Goal: Task Accomplishment & Management: Use online tool/utility

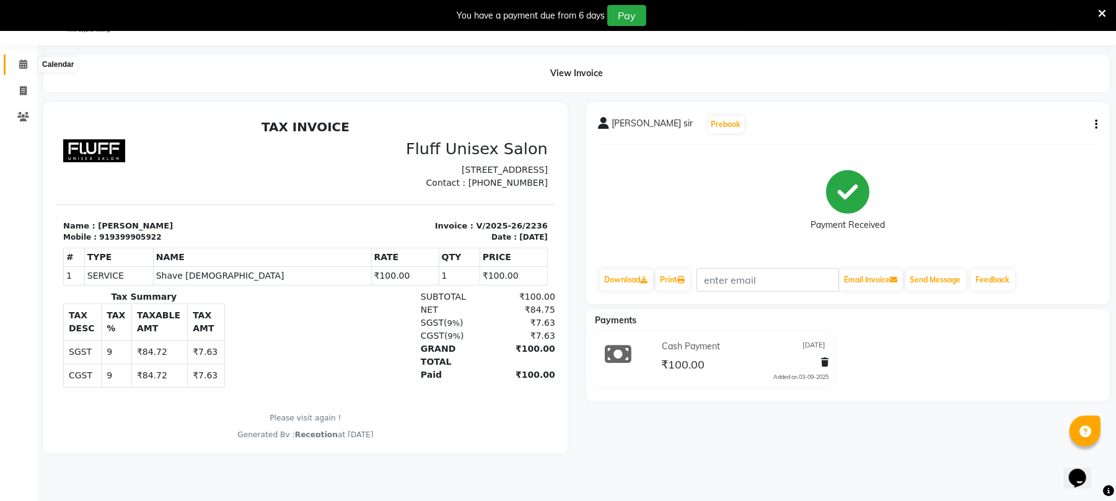
click at [16, 63] on span at bounding box center [23, 65] width 22 height 14
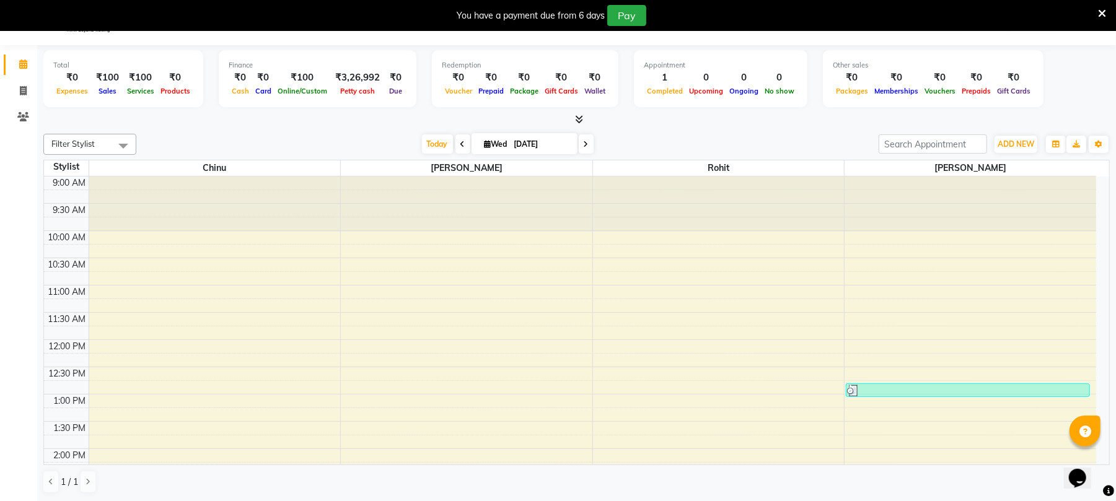
click at [460, 147] on icon at bounding box center [462, 144] width 5 height 7
type input "02-09-2025"
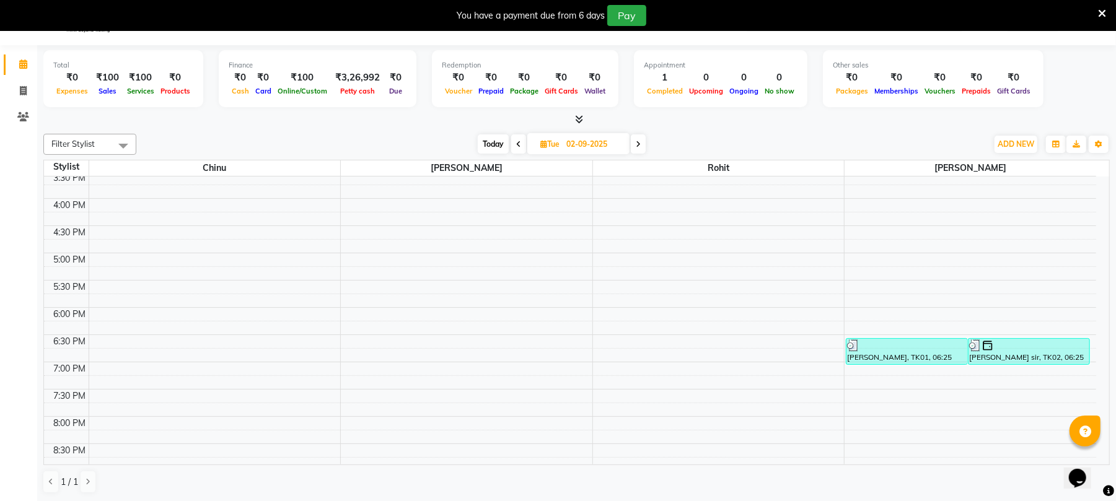
scroll to position [359, 0]
click at [944, 361] on div "[PERSON_NAME], TK01, 06:25 PM-06:55 PM, Hair cut [DEMOGRAPHIC_DATA]" at bounding box center [906, 351] width 121 height 25
select select "3"
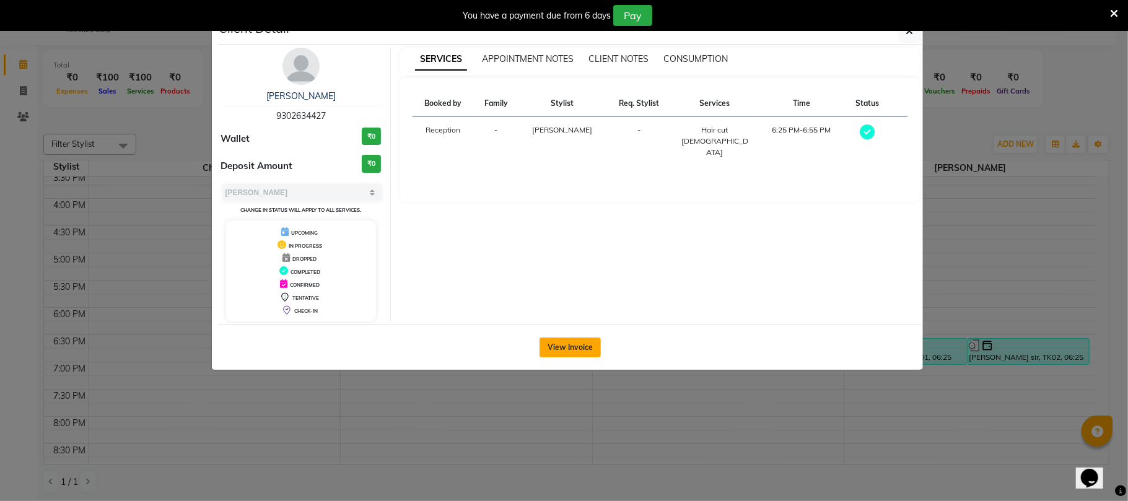
click at [546, 355] on button "View Invoice" at bounding box center [570, 348] width 61 height 20
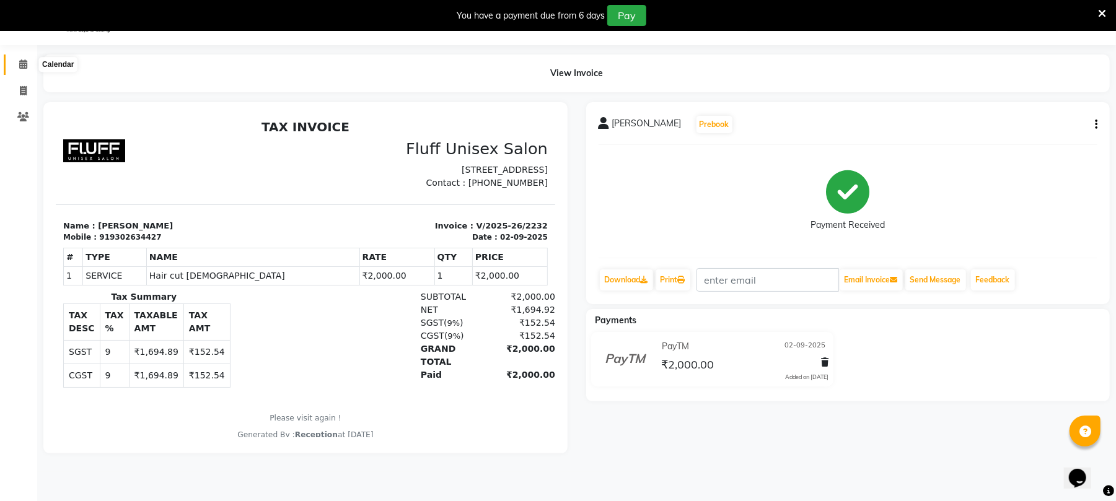
click at [24, 64] on icon at bounding box center [23, 63] width 8 height 9
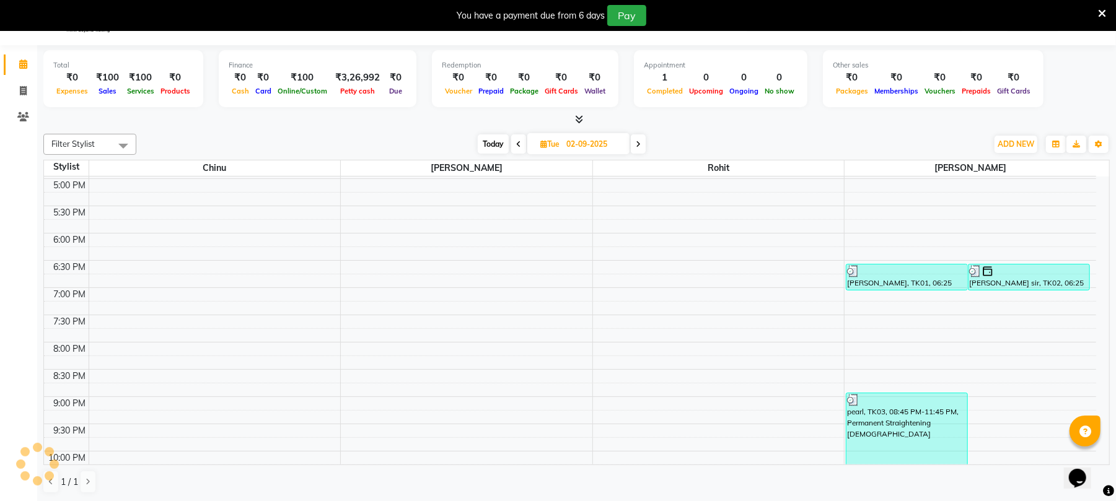
scroll to position [496, 0]
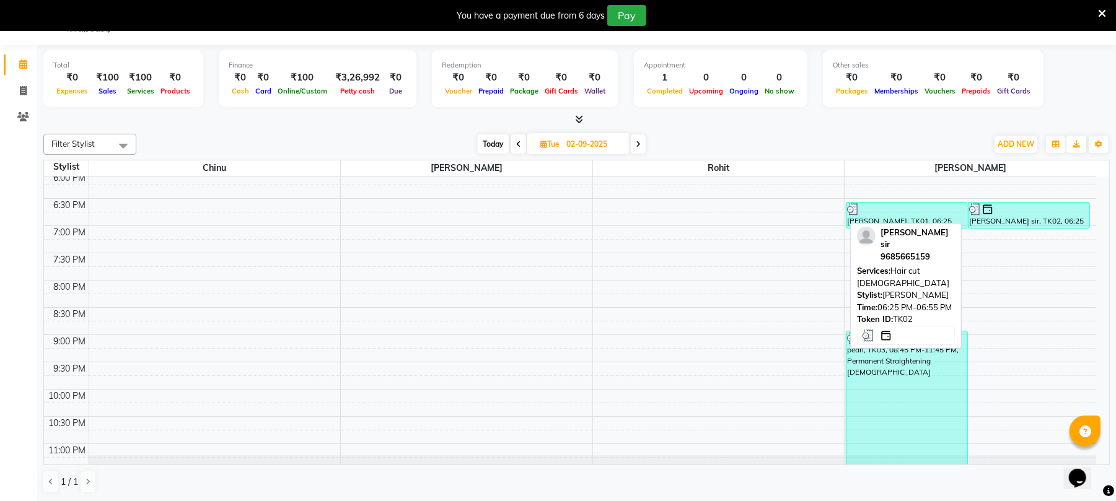
click at [1033, 221] on div "[PERSON_NAME] sir, TK02, 06:25 PM-06:55 PM, Hair cut [DEMOGRAPHIC_DATA]" at bounding box center [1028, 215] width 121 height 25
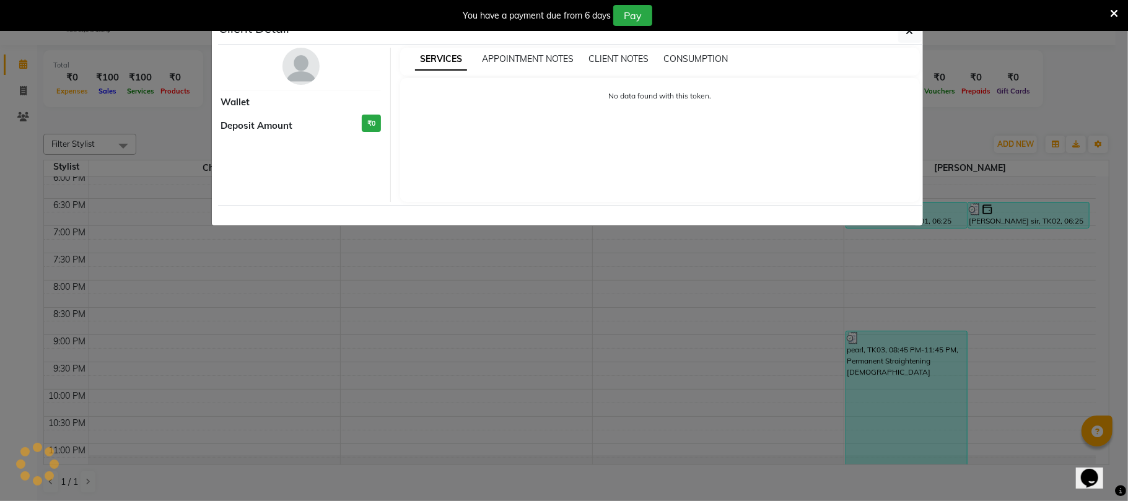
select select "3"
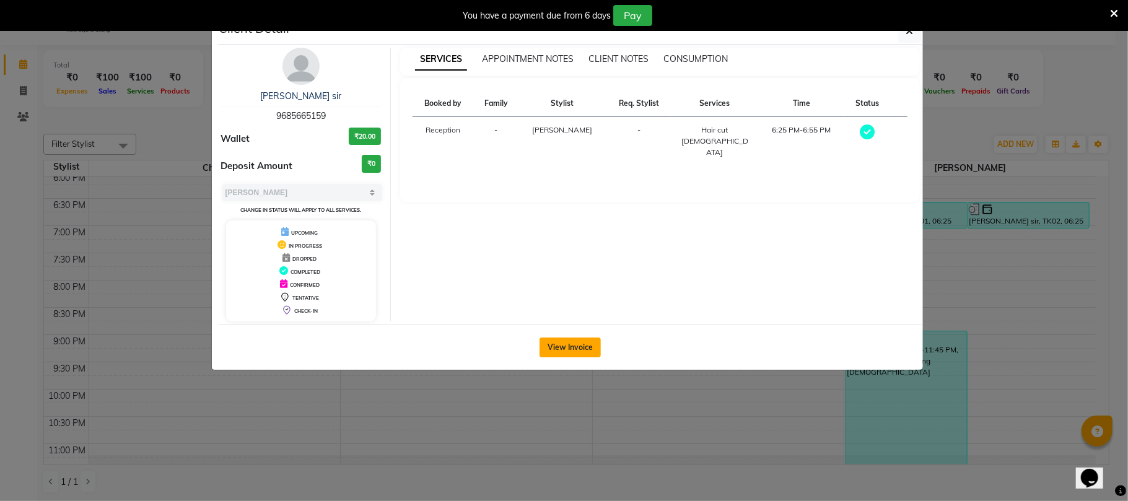
click at [592, 354] on button "View Invoice" at bounding box center [570, 348] width 61 height 20
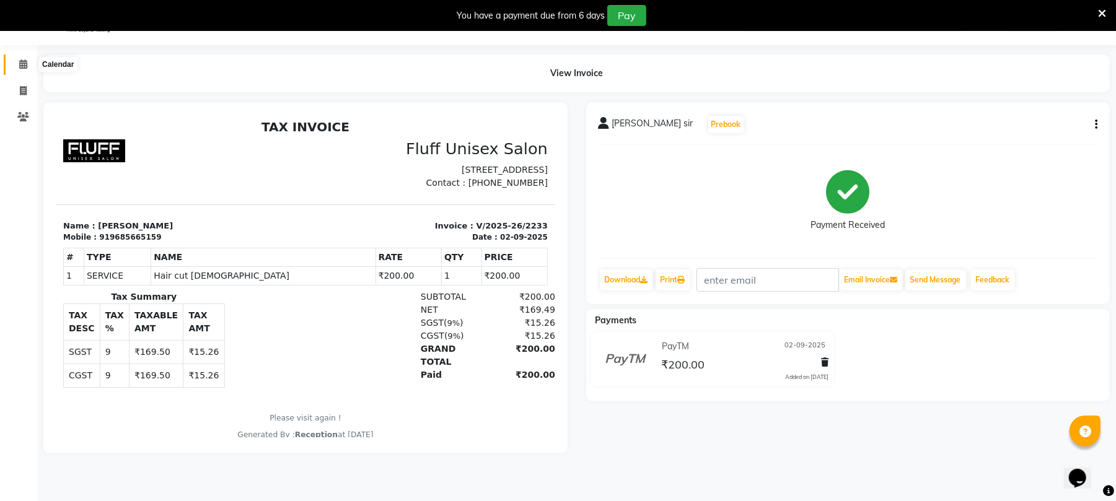
click at [23, 58] on span at bounding box center [23, 65] width 22 height 14
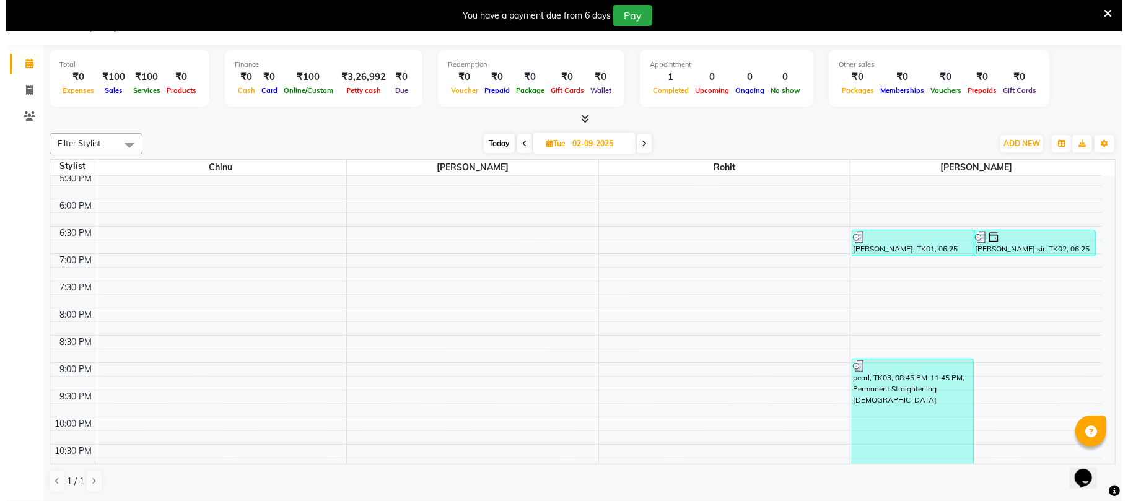
scroll to position [541, 0]
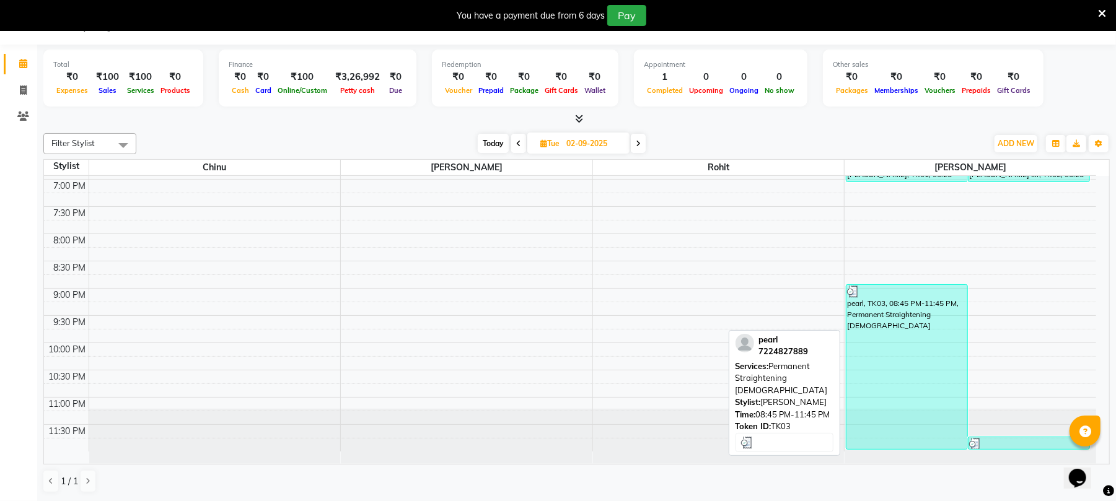
click at [906, 306] on div "pearl, TK03, 08:45 PM-11:45 PM, Permanent Straightening [DEMOGRAPHIC_DATA]" at bounding box center [906, 367] width 121 height 164
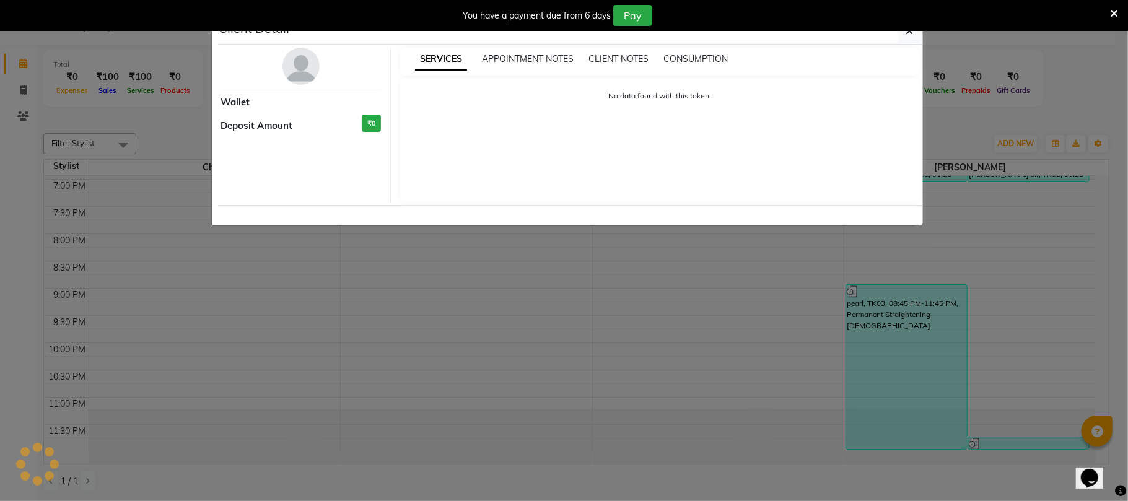
select select "3"
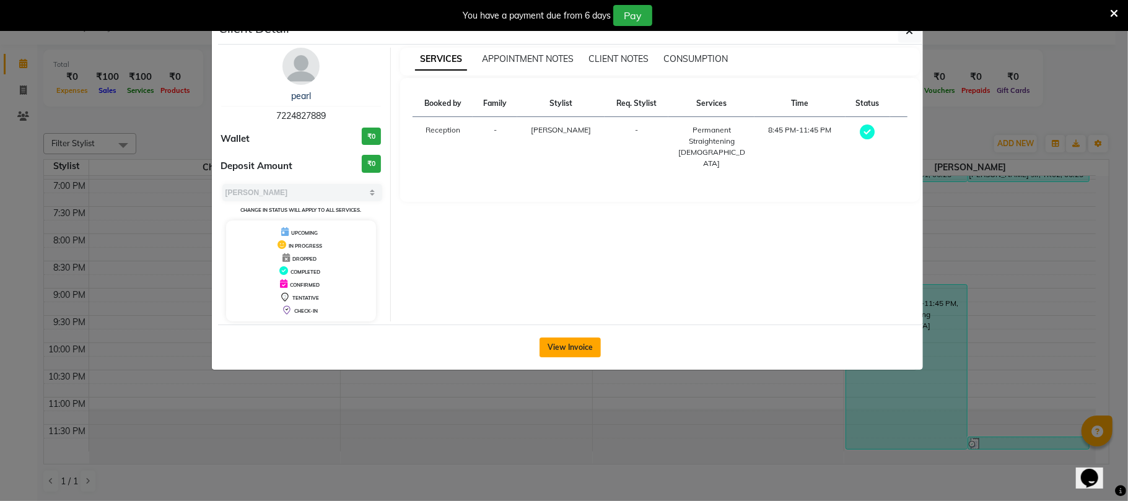
click at [546, 343] on button "View Invoice" at bounding box center [570, 348] width 61 height 20
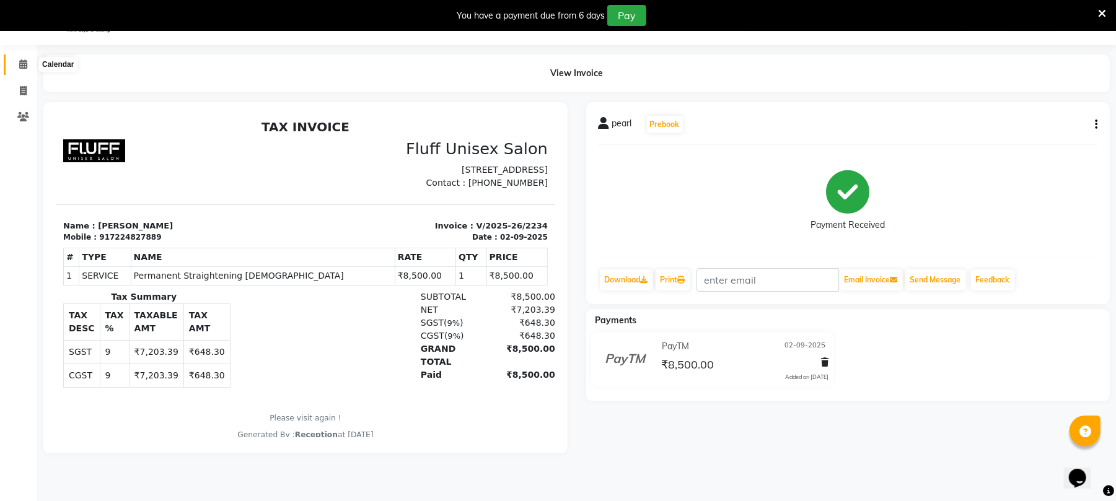
click at [20, 62] on icon at bounding box center [23, 63] width 8 height 9
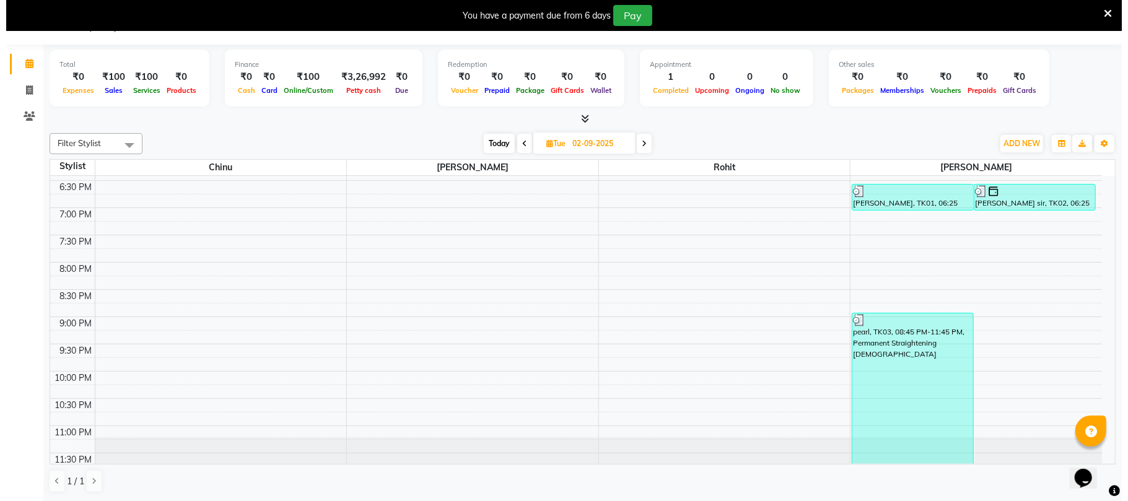
scroll to position [541, 0]
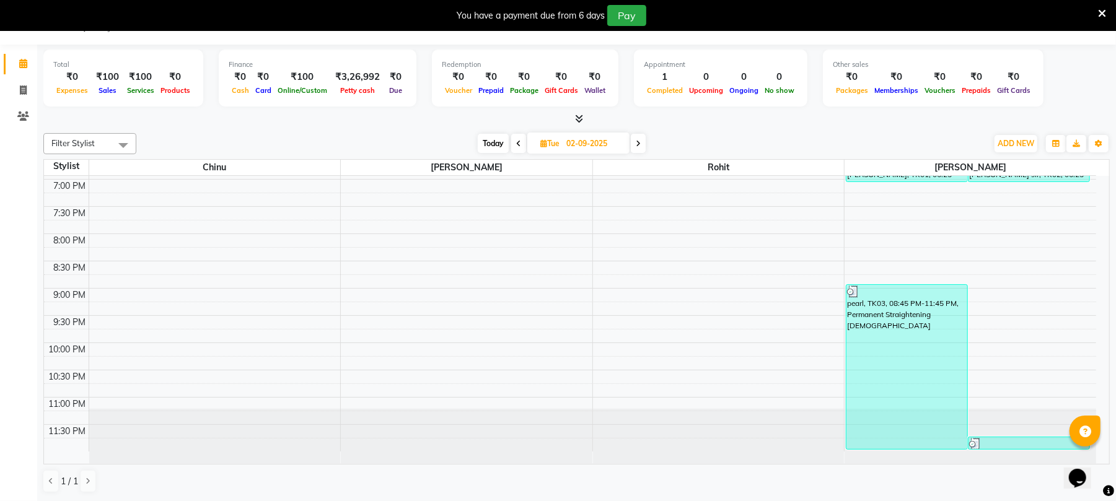
drag, startPoint x: 1001, startPoint y: 399, endPoint x: 1037, endPoint y: 424, distance: 44.0
click at [1036, 422] on div "9:00 AM 9:30 AM 10:00 AM 10:30 AM 11:00 AM 11:30 AM 12:00 PM 12:30 PM 1:00 PM 1…" at bounding box center [570, 42] width 1052 height 817
click at [1037, 424] on div at bounding box center [970, 436] width 252 height 55
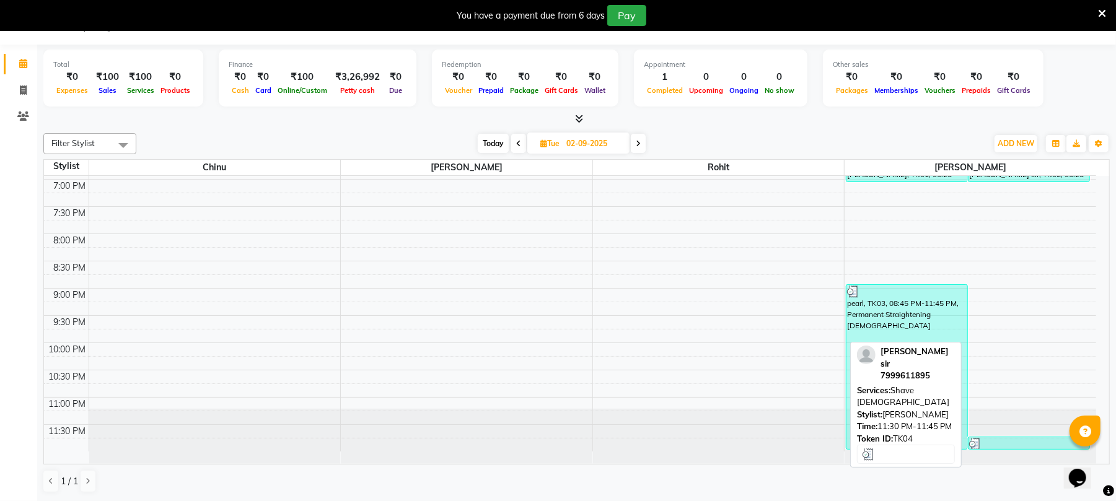
click at [1040, 439] on div at bounding box center [1029, 444] width 120 height 12
select select "3"
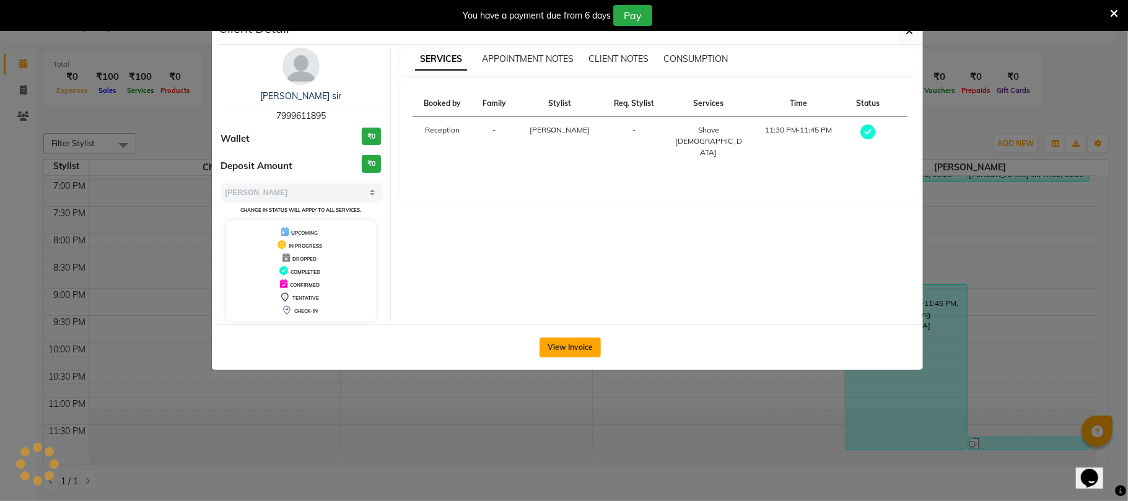
click at [556, 342] on button "View Invoice" at bounding box center [570, 348] width 61 height 20
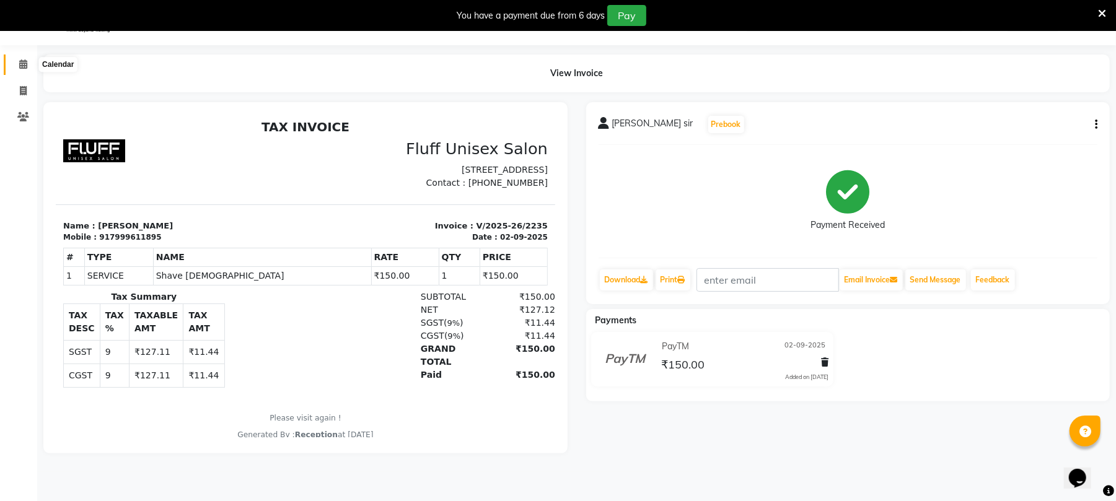
click at [22, 66] on icon at bounding box center [23, 63] width 8 height 9
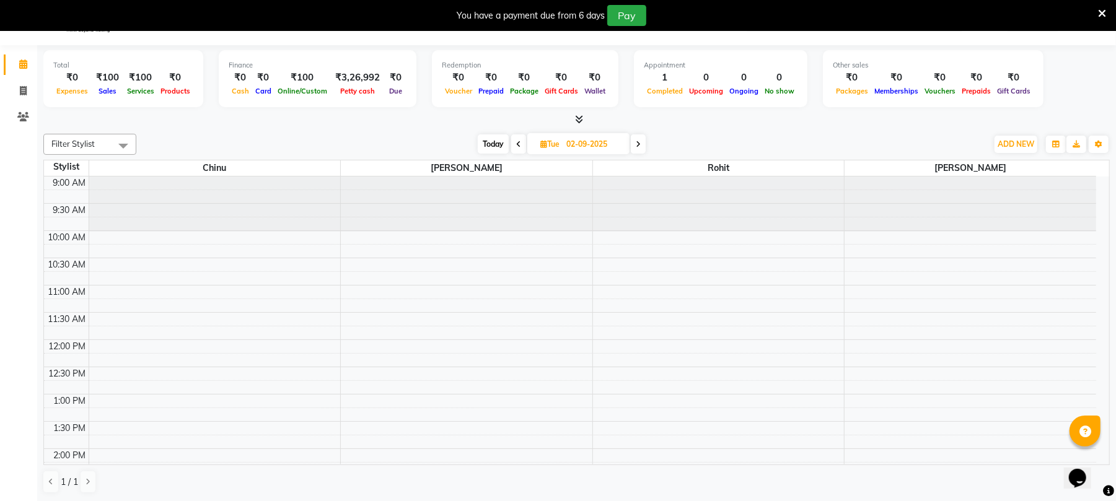
click at [637, 145] on icon at bounding box center [638, 144] width 5 height 7
type input "[DATE]"
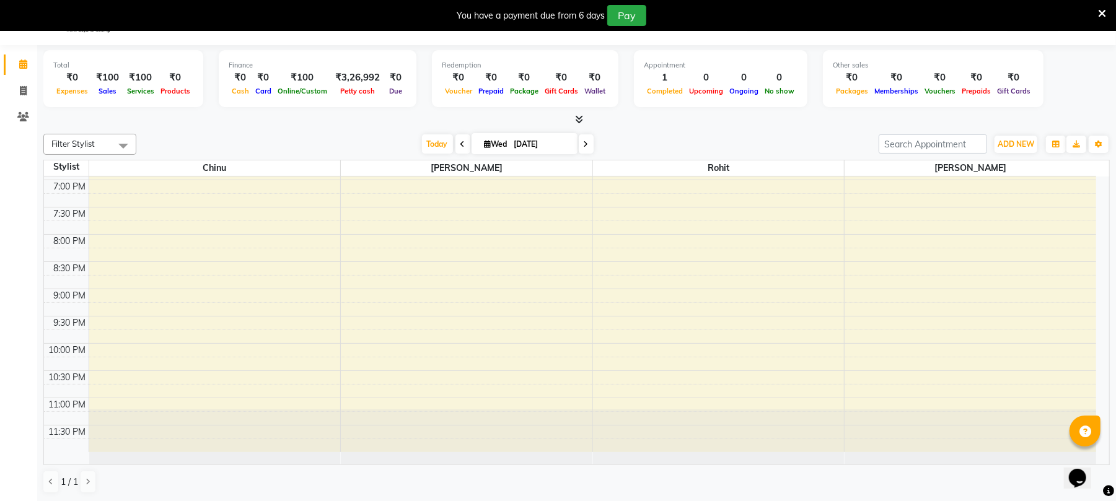
scroll to position [32, 0]
